Goal: Information Seeking & Learning: Learn about a topic

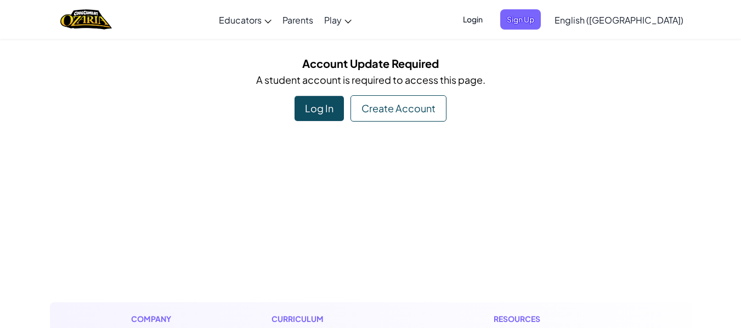
click at [378, 107] on div "Create Account" at bounding box center [398, 108] width 96 height 26
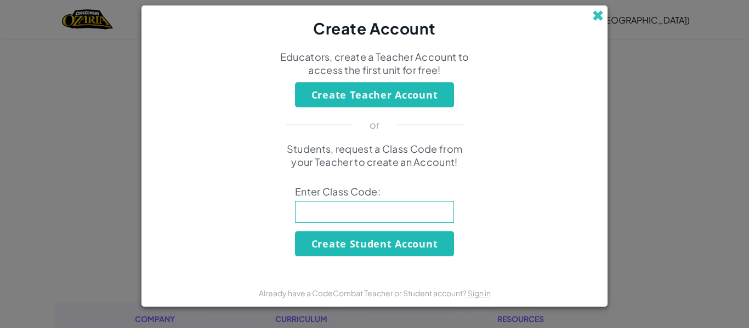
click at [602, 15] on span at bounding box center [598, 16] width 12 height 12
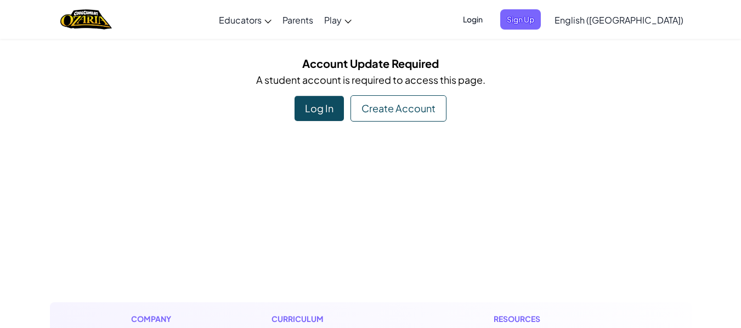
click at [319, 111] on div "Log In" at bounding box center [318, 108] width 49 height 25
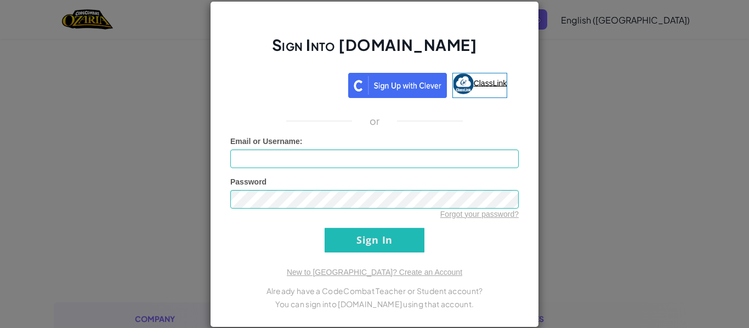
click at [461, 86] on img at bounding box center [463, 83] width 21 height 21
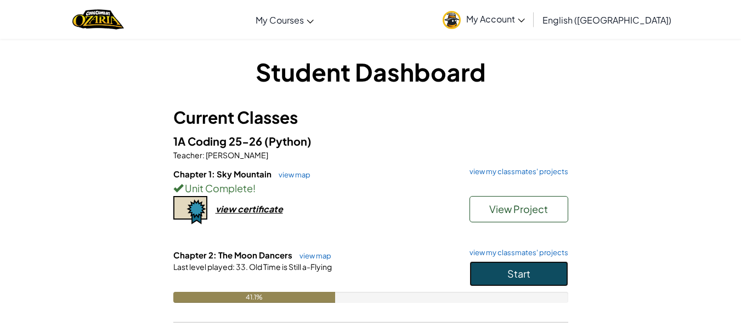
click at [496, 277] on button "Start" at bounding box center [518, 274] width 99 height 25
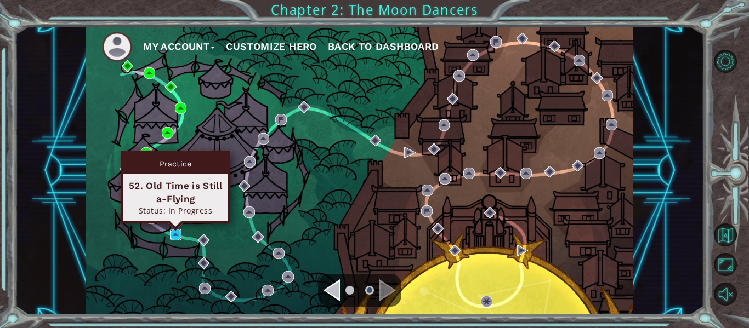
click at [175, 233] on img at bounding box center [176, 235] width 12 height 12
